Goal: Transaction & Acquisition: Purchase product/service

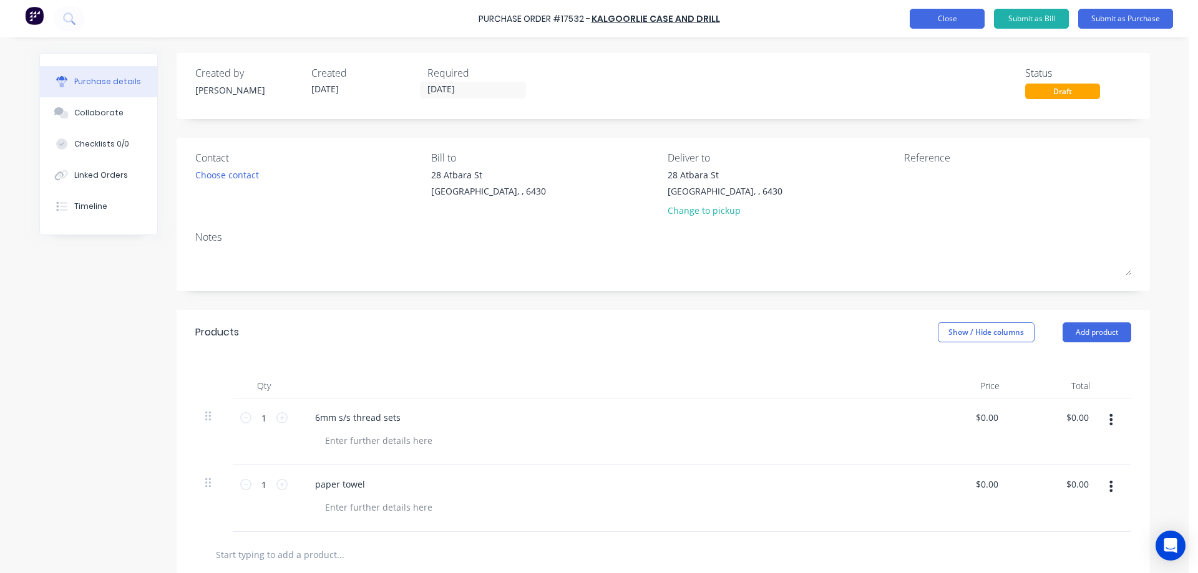
click at [972, 13] on button "Close" at bounding box center [947, 19] width 75 height 20
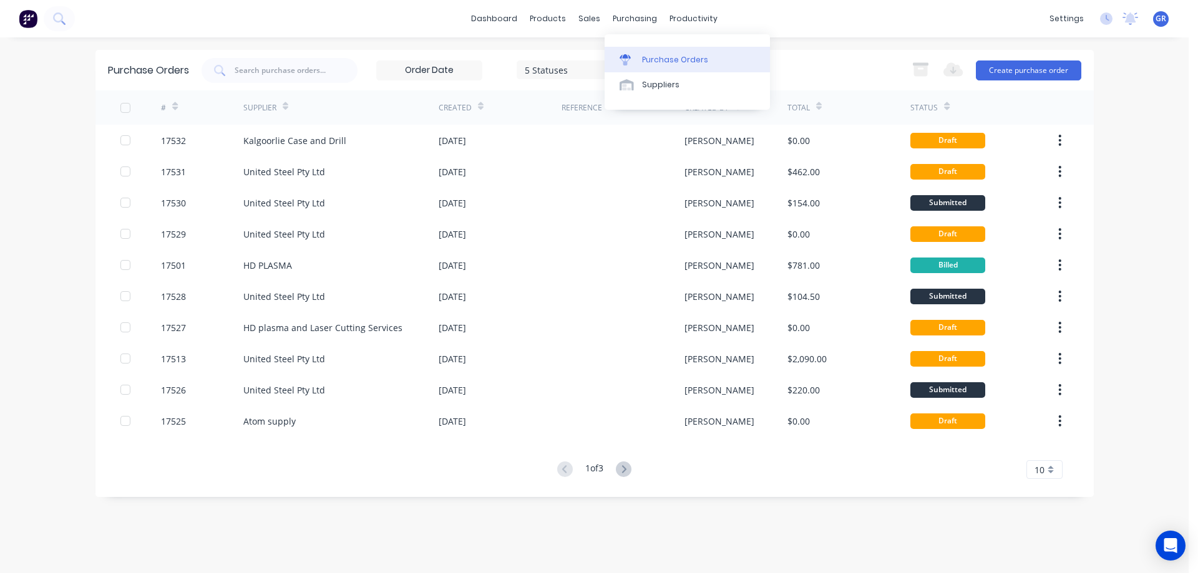
click at [650, 57] on div "Purchase Orders" at bounding box center [675, 59] width 66 height 11
click at [650, 58] on div "Purchase Orders" at bounding box center [675, 59] width 66 height 11
click at [1002, 69] on button "Create purchase order" at bounding box center [1028, 71] width 105 height 20
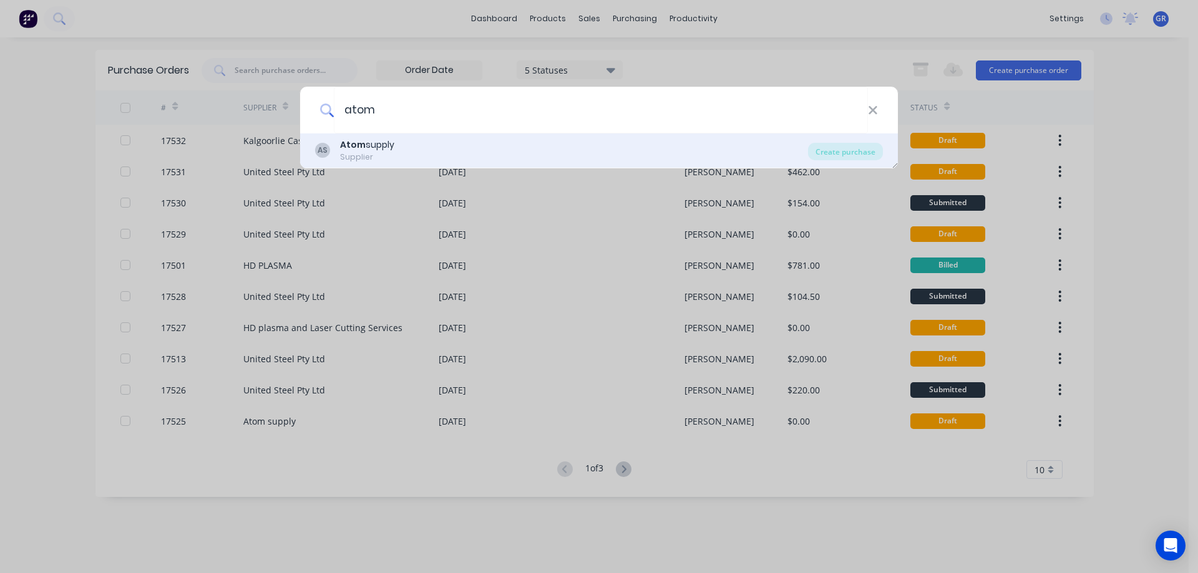
type input "atom"
click at [397, 158] on div "AS Atom supply Supplier" at bounding box center [561, 151] width 493 height 24
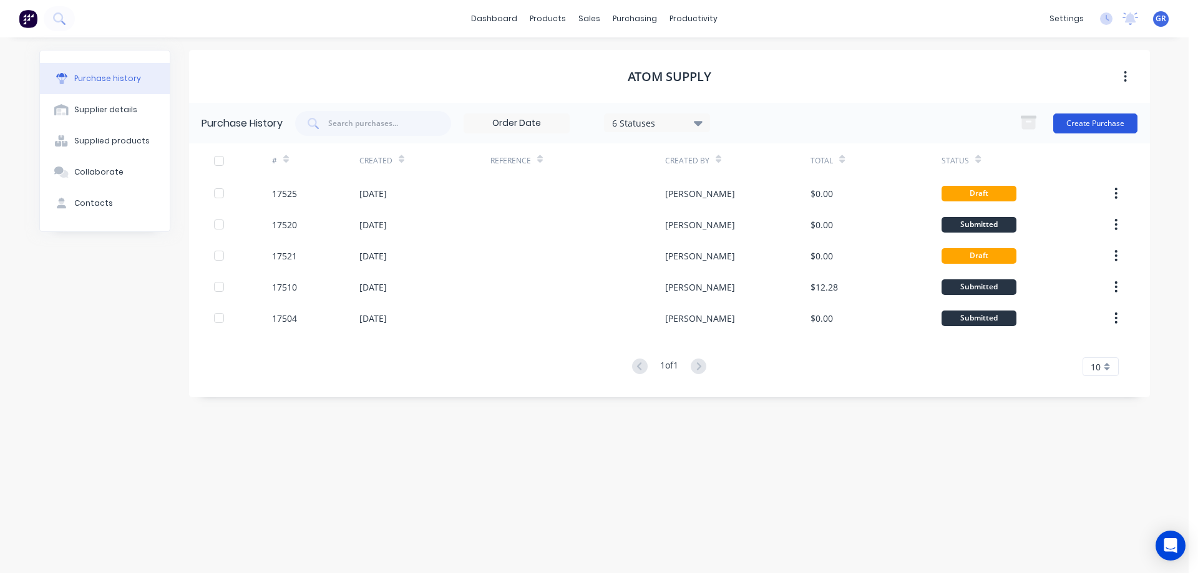
click at [1083, 122] on button "Create Purchase" at bounding box center [1095, 124] width 84 height 20
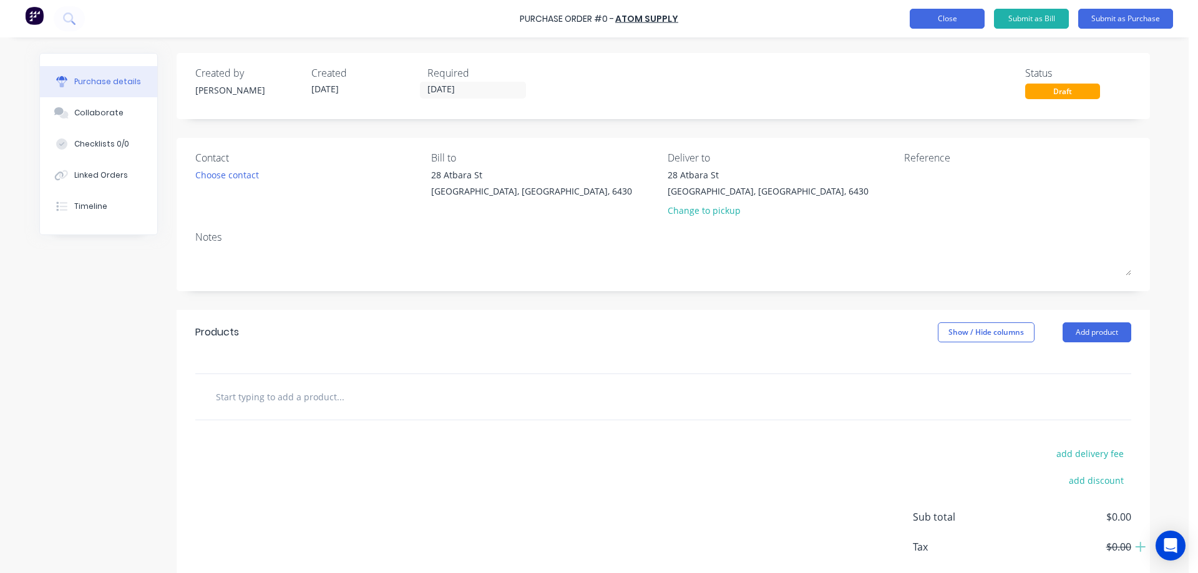
click at [961, 15] on button "Close" at bounding box center [947, 19] width 75 height 20
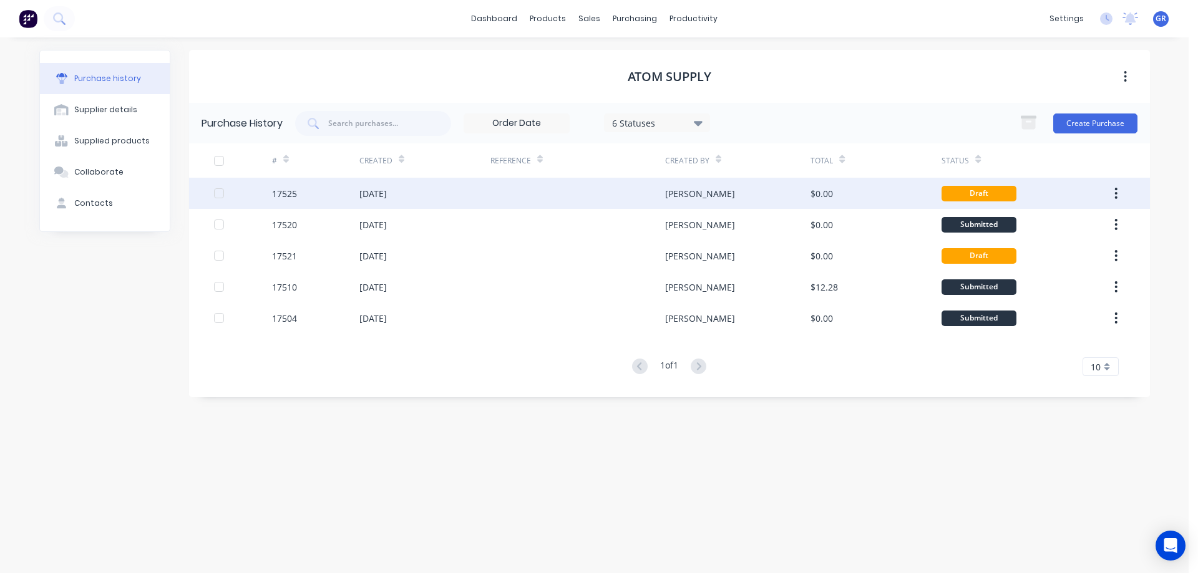
click at [442, 196] on div "[DATE]" at bounding box center [424, 193] width 131 height 31
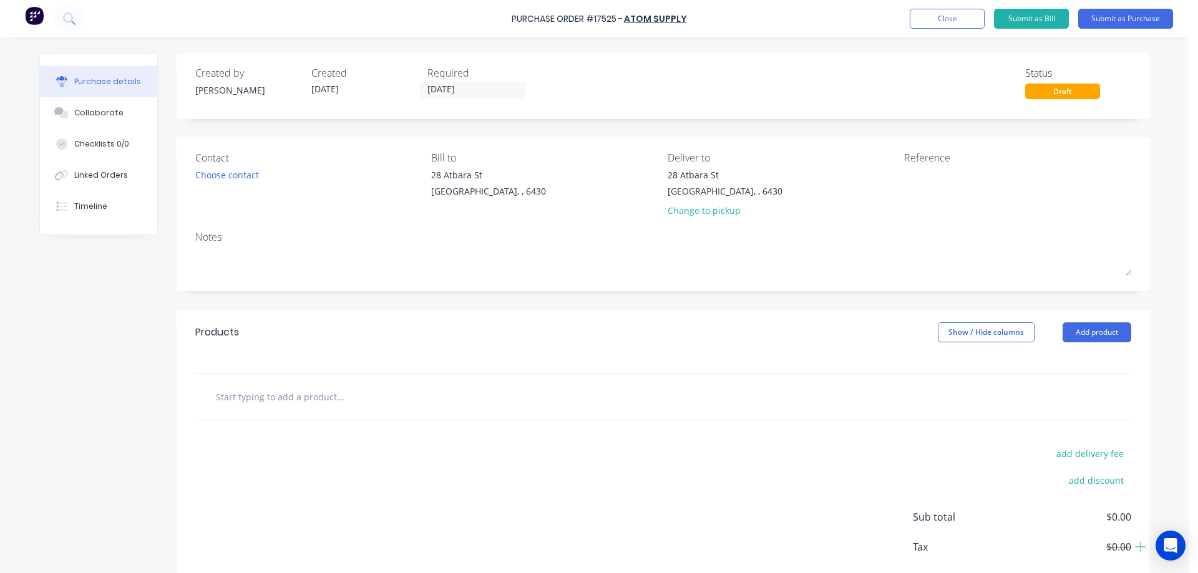
drag, startPoint x: 246, startPoint y: 409, endPoint x: 253, endPoint y: 404, distance: 8.1
click at [248, 408] on input "text" at bounding box center [340, 396] width 250 height 25
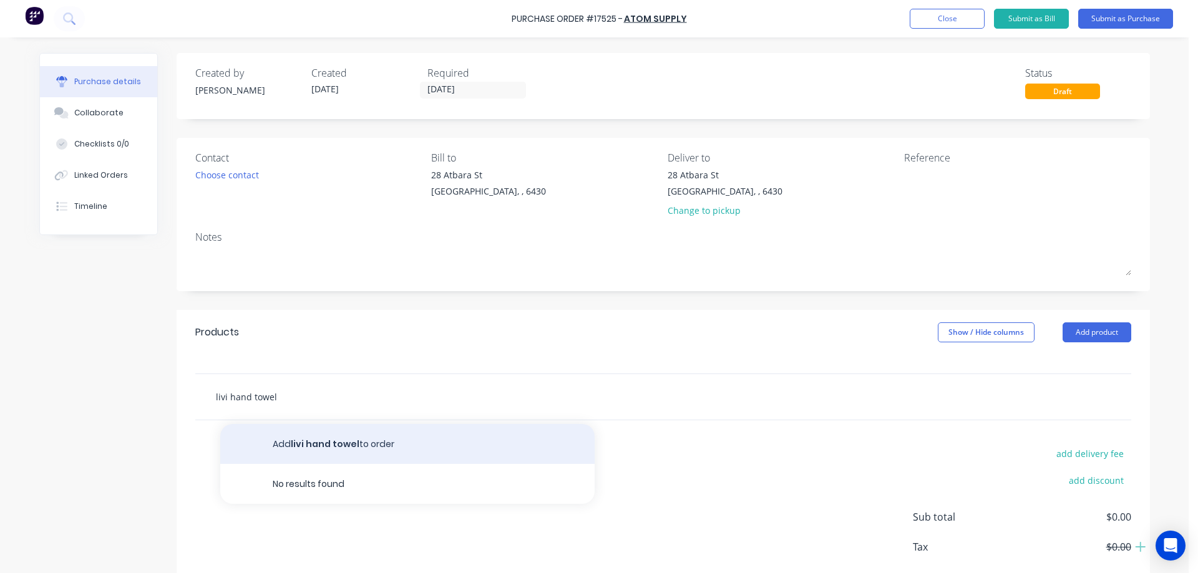
type input "livi hand towel"
click at [416, 437] on button "Add livi hand towel to order" at bounding box center [407, 444] width 374 height 40
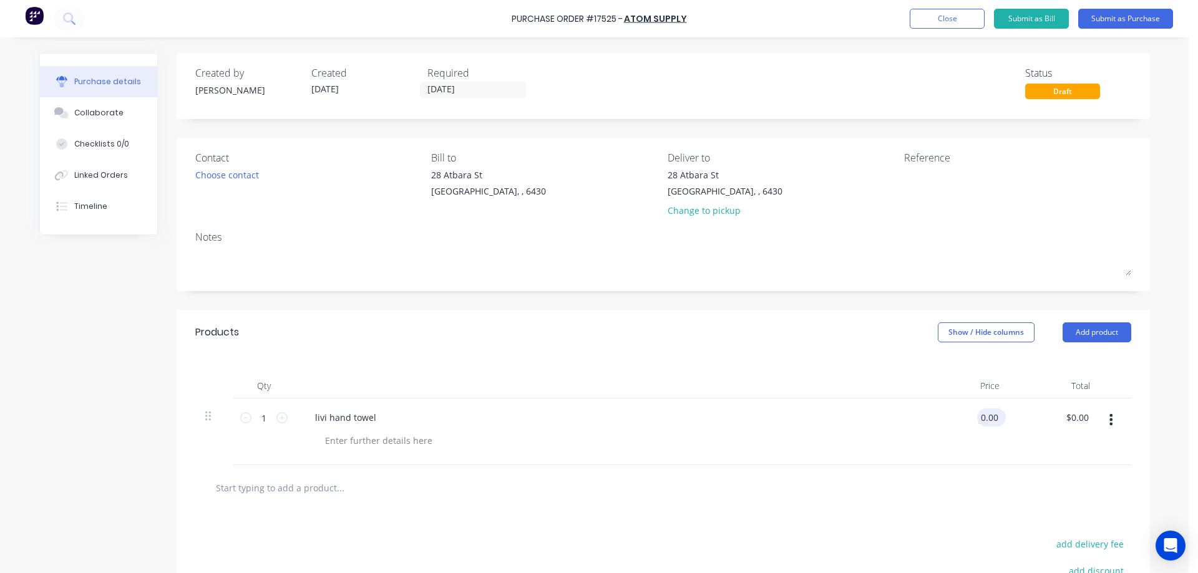
click at [984, 416] on input "0.00" at bounding box center [989, 418] width 24 height 18
type input "$0.00"
click at [429, 88] on input "[DATE]" at bounding box center [473, 90] width 105 height 16
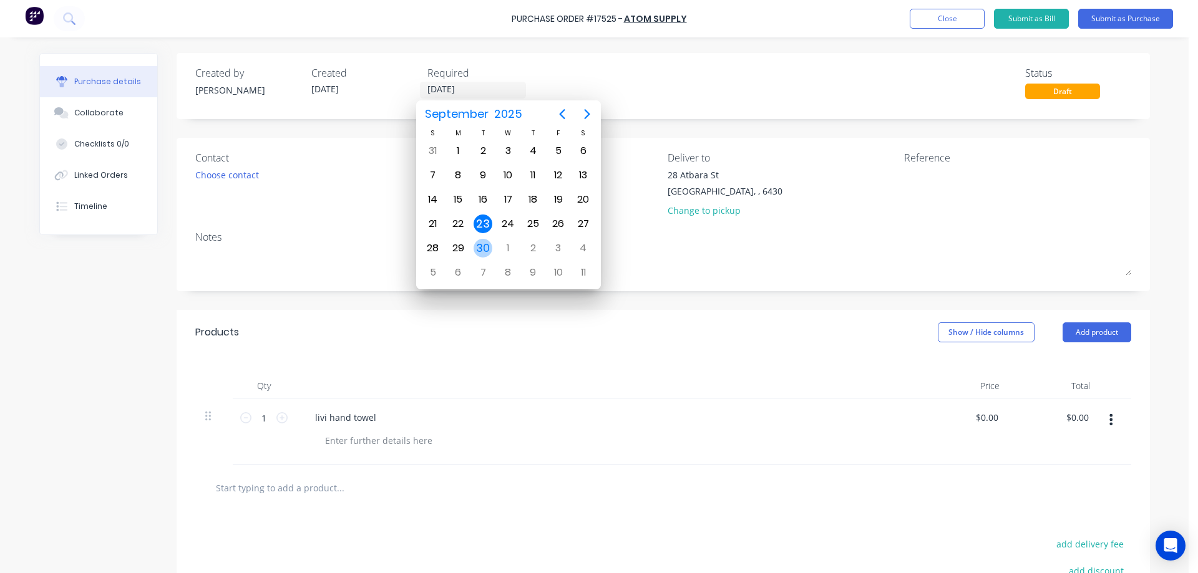
click at [485, 244] on div "30" at bounding box center [483, 248] width 19 height 19
type input "[DATE]"
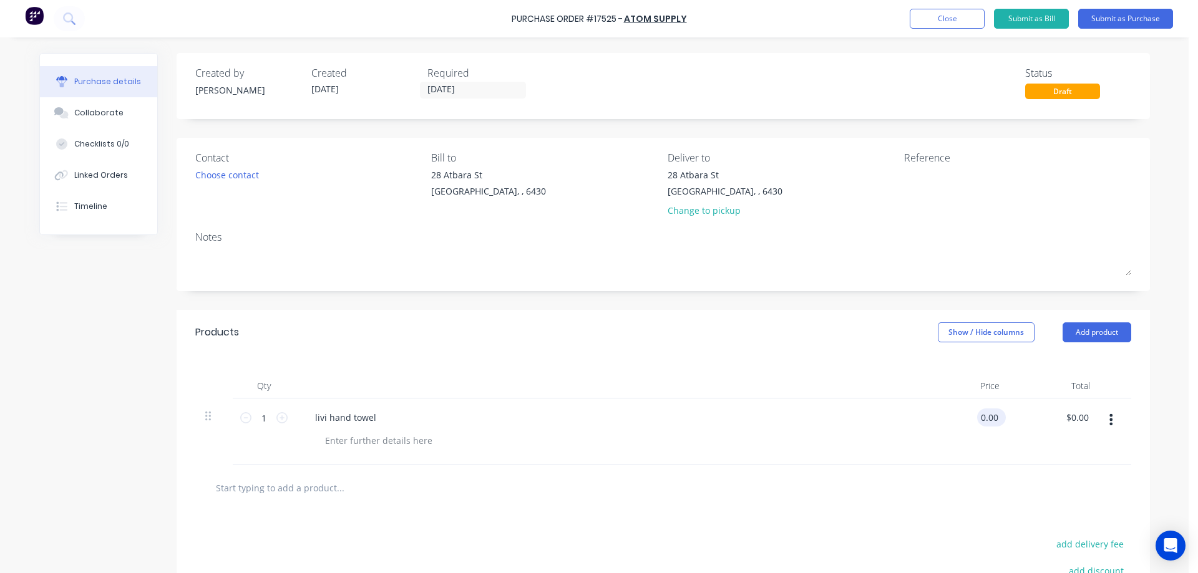
click at [977, 417] on input "0.00" at bounding box center [989, 418] width 24 height 18
type input "$0.00"
drag, startPoint x: 368, startPoint y: 429, endPoint x: 369, endPoint y: 435, distance: 6.4
click at [368, 431] on div "livi hand towel" at bounding box center [607, 432] width 624 height 67
click at [369, 435] on div at bounding box center [378, 441] width 127 height 18
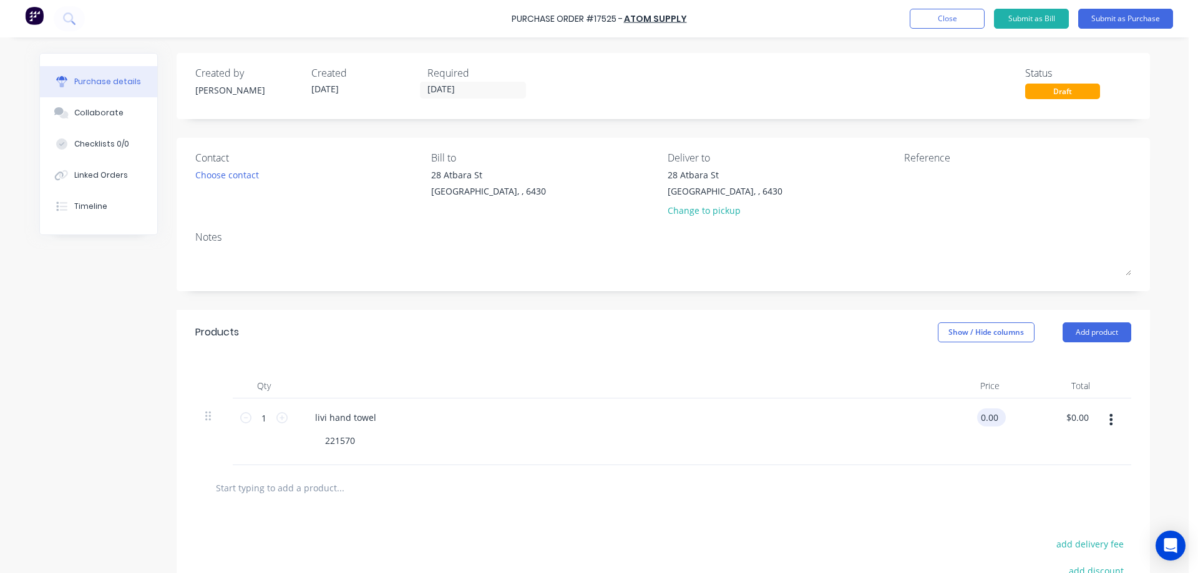
click at [977, 423] on div "0.00 0.00" at bounding box center [989, 418] width 24 height 18
type input "0"
click at [980, 418] on input "60.40" at bounding box center [986, 418] width 29 height 18
type input "$64.40"
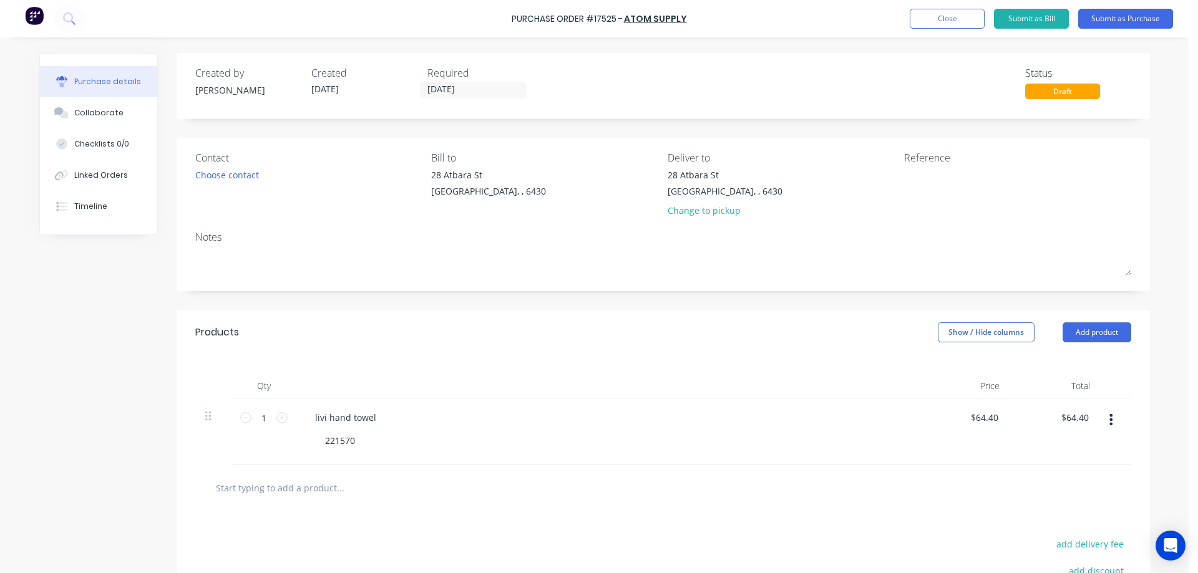
type input "64.40"
